Goal: Register for event/course

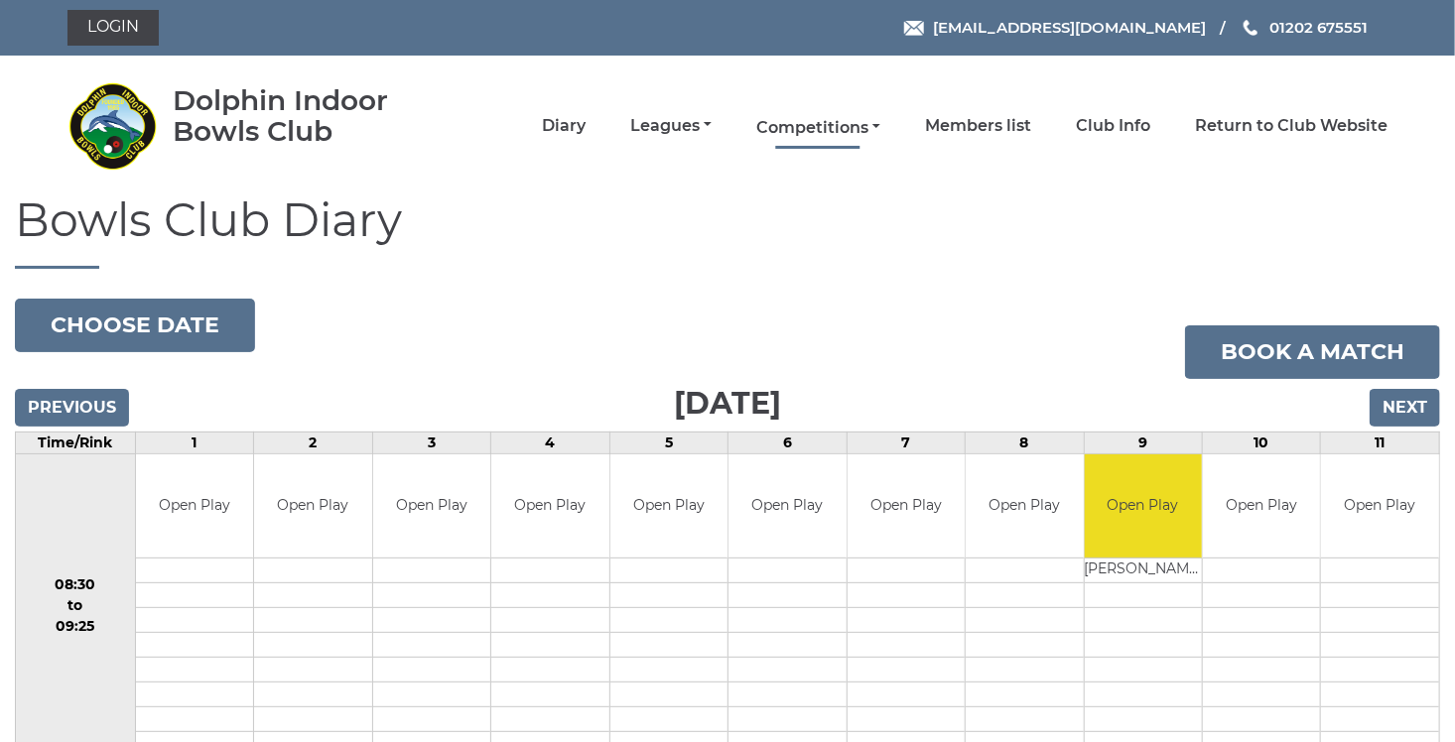
click at [866, 127] on link "Competitions" at bounding box center [818, 128] width 124 height 22
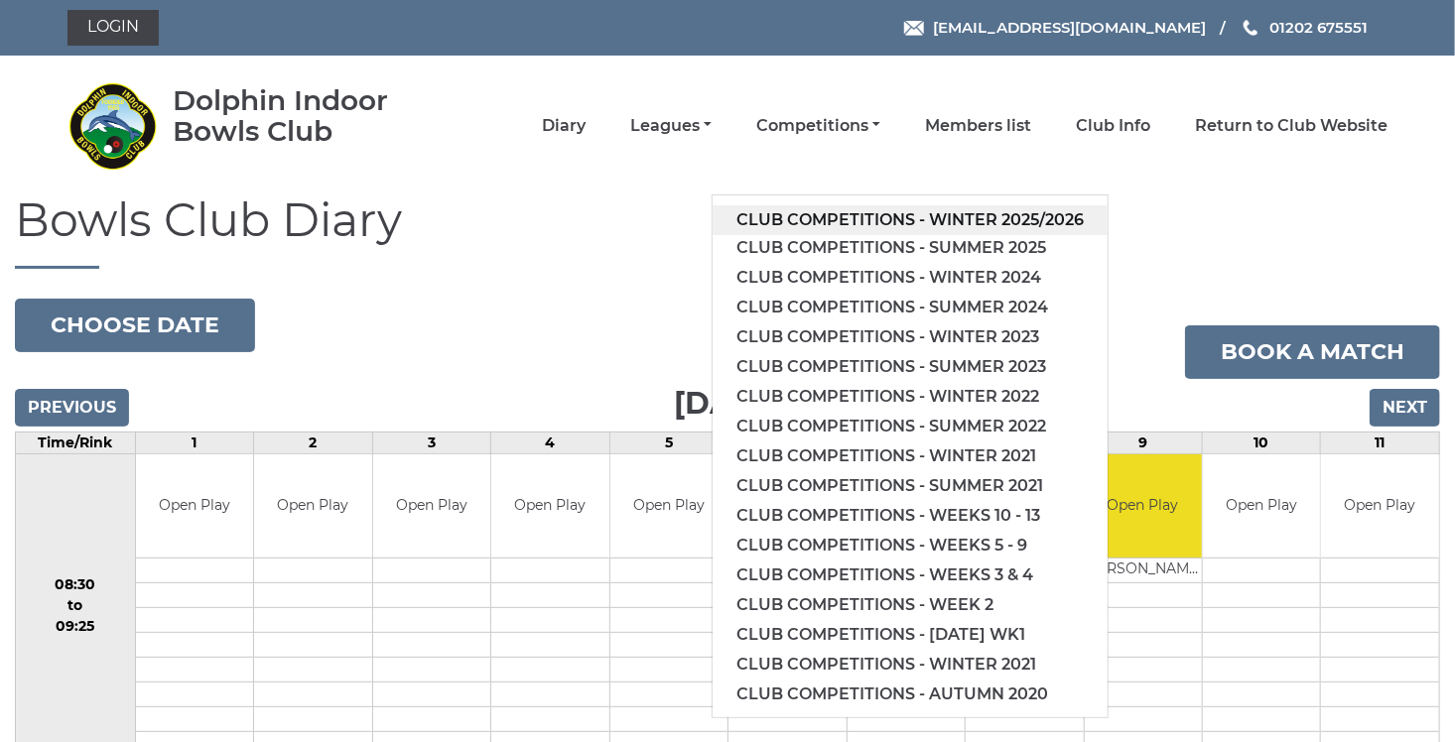
click at [870, 225] on link "Club competitions - Winter 2025/2026" at bounding box center [909, 220] width 395 height 30
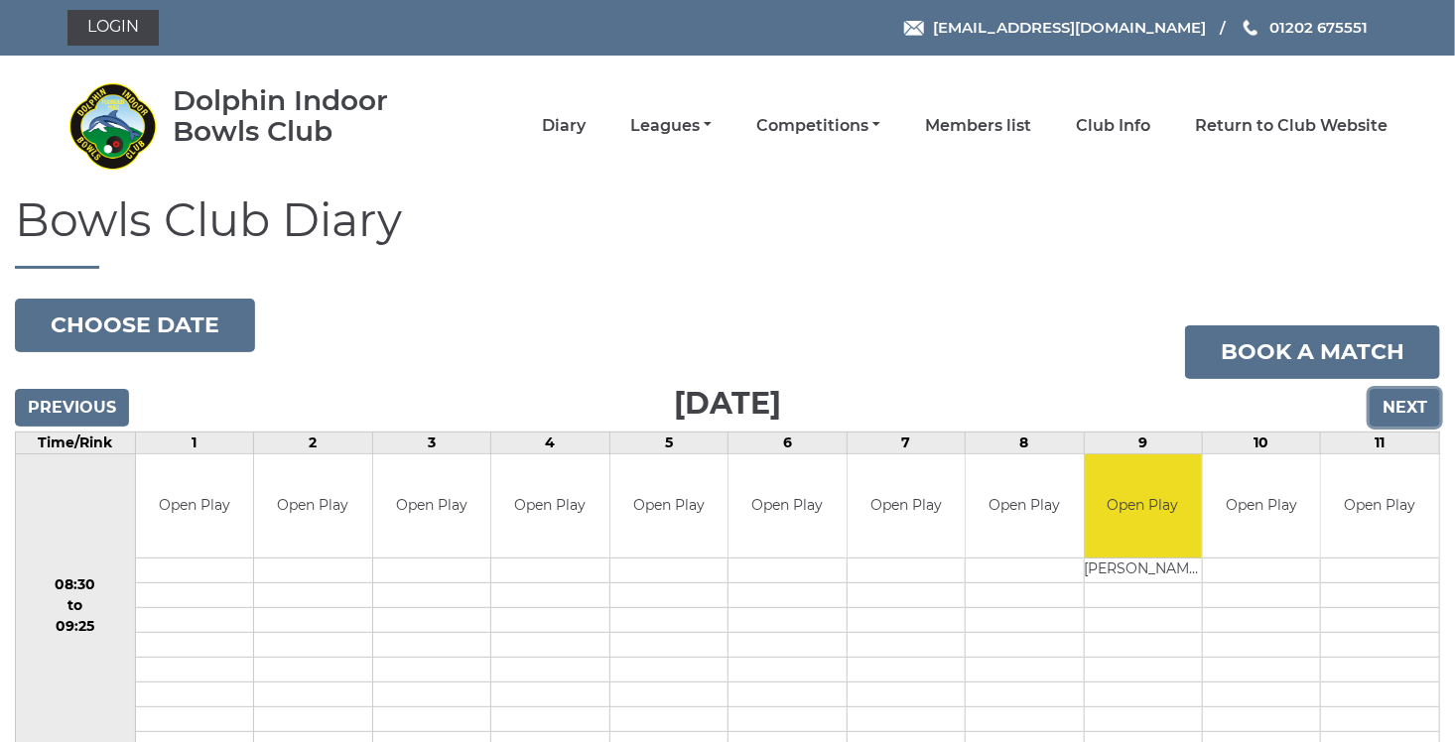
click at [1393, 407] on input "Next" at bounding box center [1404, 408] width 70 height 38
